Goal: Find specific page/section: Find specific page/section

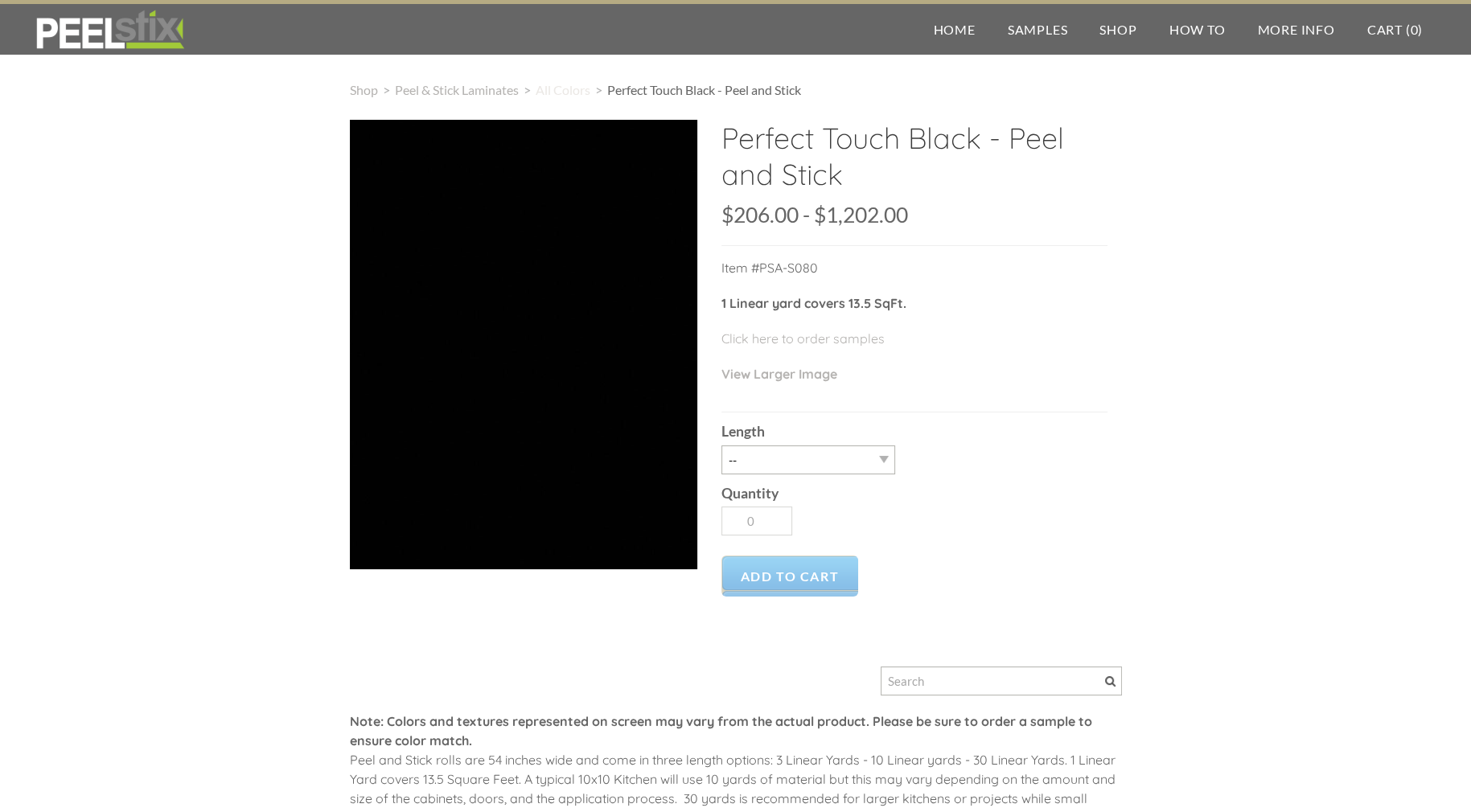
drag, startPoint x: 0, startPoint y: 0, endPoint x: 589, endPoint y: 84, distance: 595.0
click at [589, 84] on span "All Colors" at bounding box center [563, 90] width 54 height 16
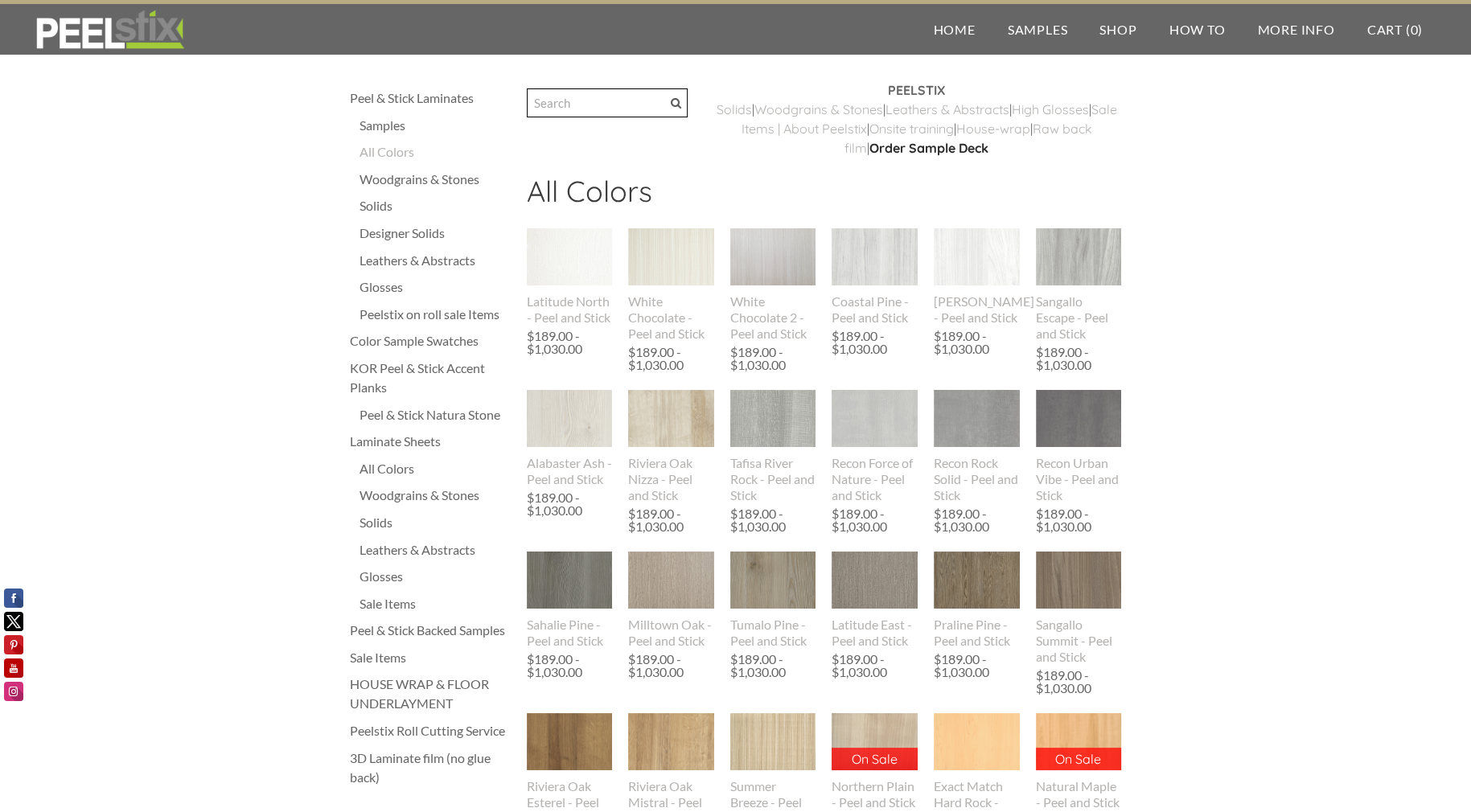
click at [547, 92] on input "Search" at bounding box center [607, 102] width 161 height 29
type input "perfect touch"
